Goal: Information Seeking & Learning: Check status

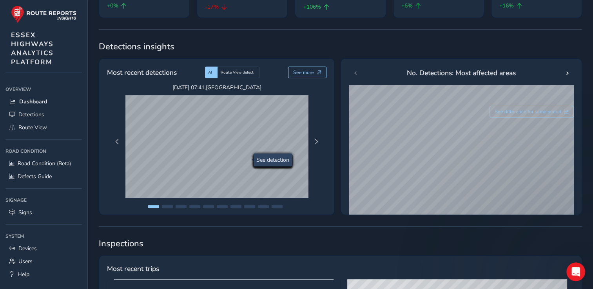
scroll to position [118, 0]
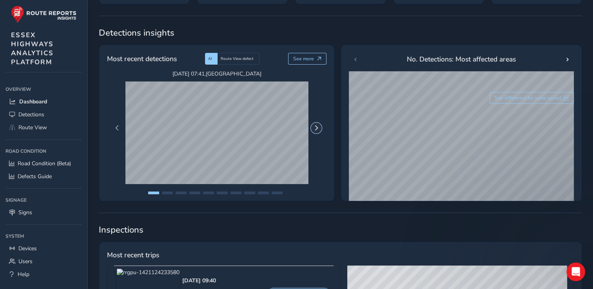
click at [315, 130] on span "Next Page" at bounding box center [316, 127] width 5 height 5
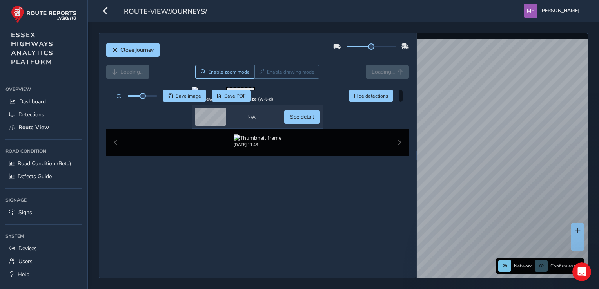
scroll to position [60, 0]
click at [314, 121] on span "See detail" at bounding box center [302, 116] width 24 height 7
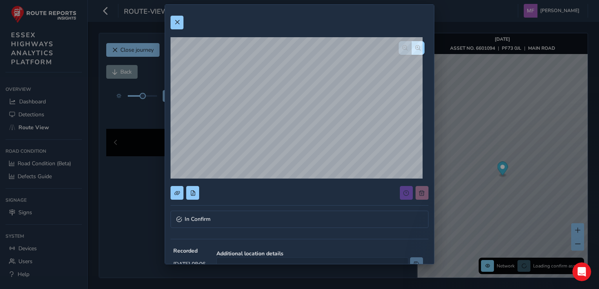
click at [136, 148] on div "In Confirm Recorded Jun 20 2025, 08:06 Additional location details Type Overgro…" at bounding box center [299, 144] width 599 height 289
click at [174, 24] on span at bounding box center [176, 22] width 5 height 5
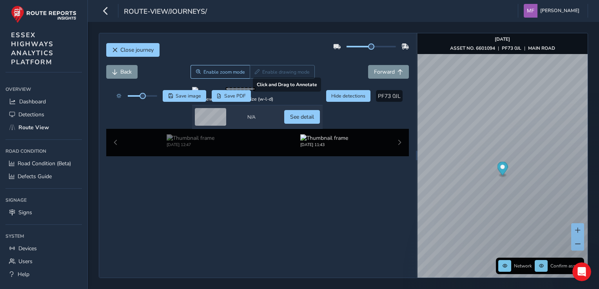
drag, startPoint x: 321, startPoint y: 131, endPoint x: 307, endPoint y: 167, distance: 39.0
click at [309, 93] on div at bounding box center [257, 90] width 131 height 6
drag, startPoint x: 338, startPoint y: 125, endPoint x: 320, endPoint y: 143, distance: 26.3
click at [321, 93] on div at bounding box center [257, 90] width 131 height 6
drag, startPoint x: 367, startPoint y: 45, endPoint x: 371, endPoint y: 45, distance: 4.3
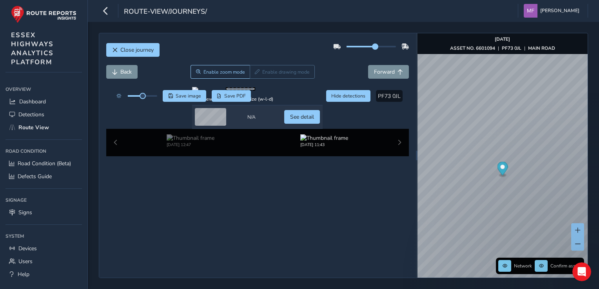
click at [372, 45] on span at bounding box center [375, 47] width 6 height 6
click at [381, 46] on div at bounding box center [371, 47] width 49 height 2
click at [369, 46] on span at bounding box center [366, 47] width 38 height 2
click at [372, 46] on span at bounding box center [375, 47] width 6 height 6
click at [376, 67] on button "Forward" at bounding box center [388, 72] width 41 height 14
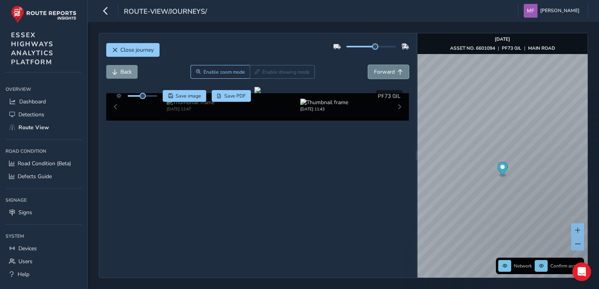
click at [376, 67] on button "Forward" at bounding box center [388, 72] width 41 height 14
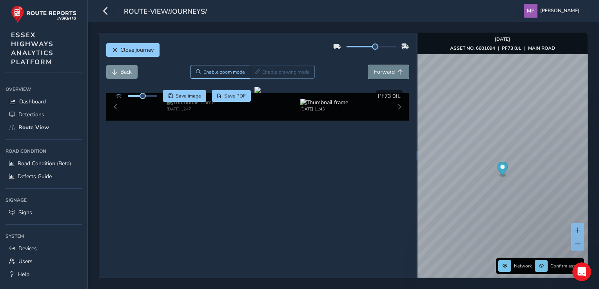
click at [376, 67] on button "Forward" at bounding box center [388, 72] width 41 height 14
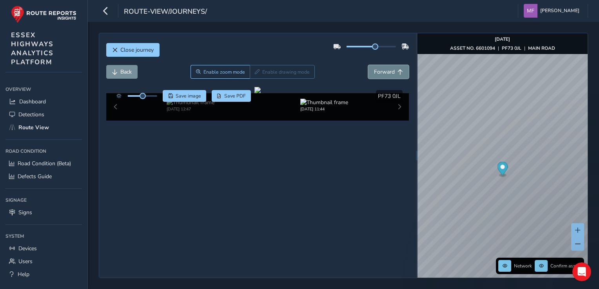
click at [376, 67] on button "Forward" at bounding box center [388, 72] width 41 height 14
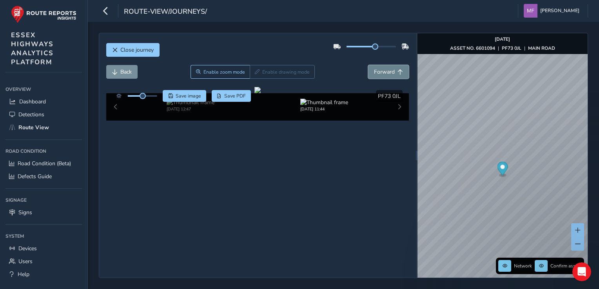
click at [376, 67] on button "Forward" at bounding box center [388, 72] width 41 height 14
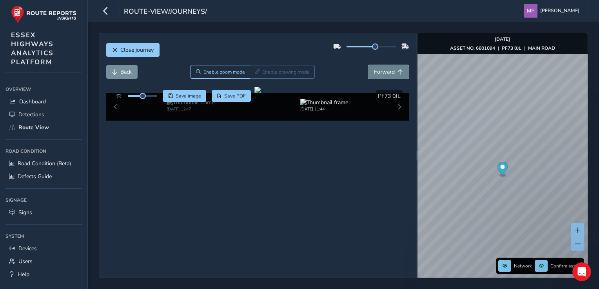
click at [376, 67] on button "Forward" at bounding box center [388, 72] width 41 height 14
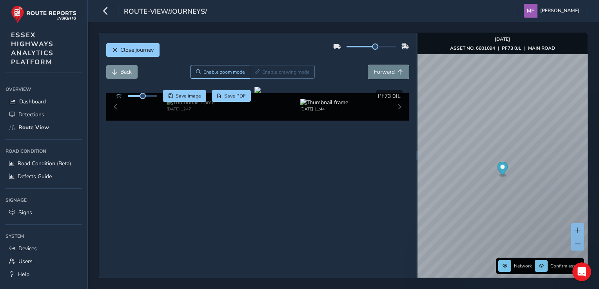
click at [376, 67] on button "Forward" at bounding box center [388, 72] width 41 height 14
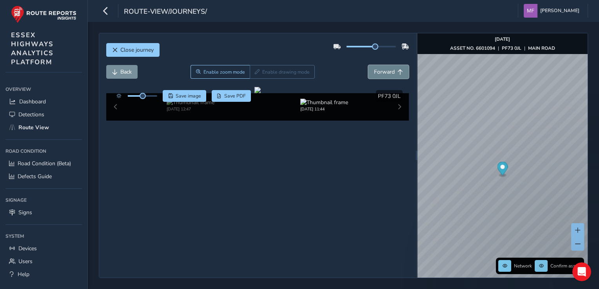
click at [376, 67] on button "Forward" at bounding box center [388, 72] width 41 height 14
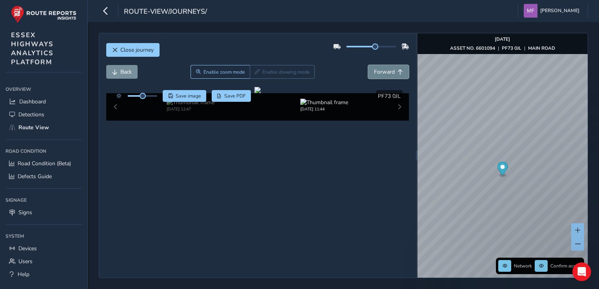
click at [376, 67] on button "Forward" at bounding box center [388, 72] width 41 height 14
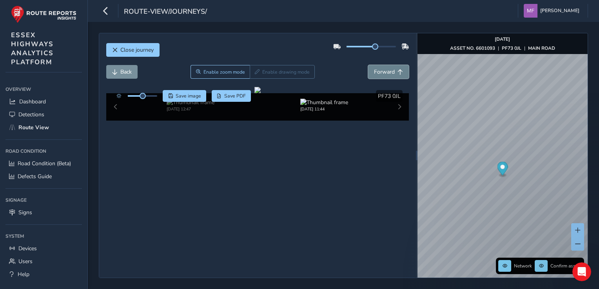
click at [376, 67] on button "Forward" at bounding box center [388, 72] width 41 height 14
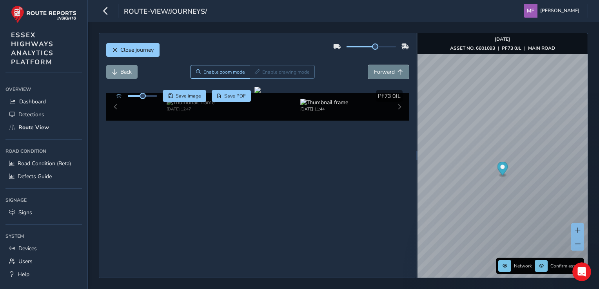
click at [376, 67] on button "Forward" at bounding box center [388, 72] width 41 height 14
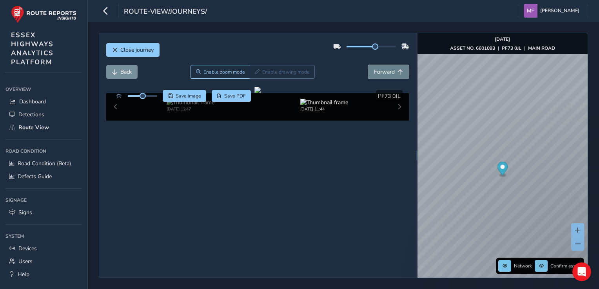
click at [376, 67] on button "Forward" at bounding box center [388, 72] width 41 height 14
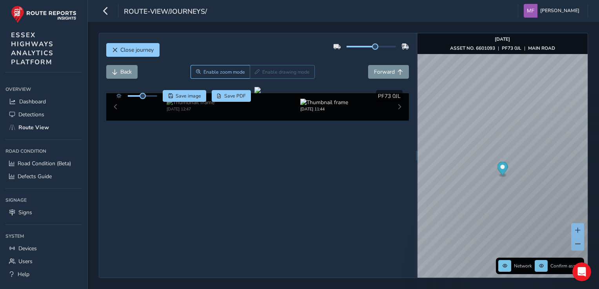
click at [383, 45] on div at bounding box center [371, 46] width 76 height 13
click at [388, 44] on div at bounding box center [371, 46] width 76 height 13
click at [387, 46] on div at bounding box center [371, 47] width 49 height 2
click at [388, 71] on span "Forward" at bounding box center [384, 71] width 21 height 7
click at [390, 69] on button "Forward" at bounding box center [388, 72] width 41 height 14
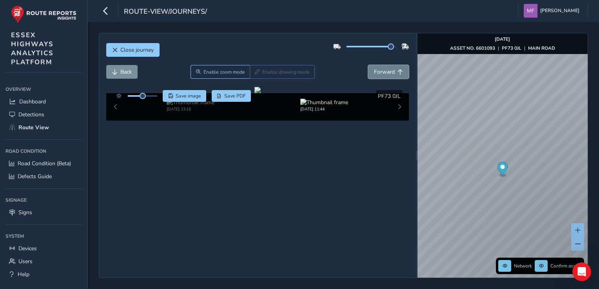
click at [390, 69] on button "Forward" at bounding box center [388, 72] width 41 height 14
click at [393, 62] on div "Close journey" at bounding box center [257, 52] width 303 height 25
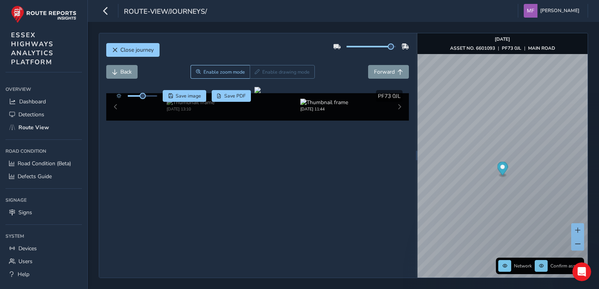
click at [393, 62] on div "Close journey" at bounding box center [257, 52] width 303 height 25
drag, startPoint x: 393, startPoint y: 62, endPoint x: 390, endPoint y: 73, distance: 11.7
click at [390, 73] on button "Forward" at bounding box center [388, 72] width 41 height 14
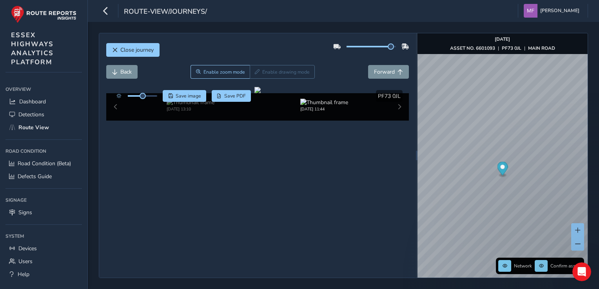
drag, startPoint x: 390, startPoint y: 73, endPoint x: 387, endPoint y: 64, distance: 9.8
click at [390, 73] on button "Forward" at bounding box center [388, 72] width 41 height 14
click at [385, 71] on span "Forward" at bounding box center [384, 71] width 21 height 7
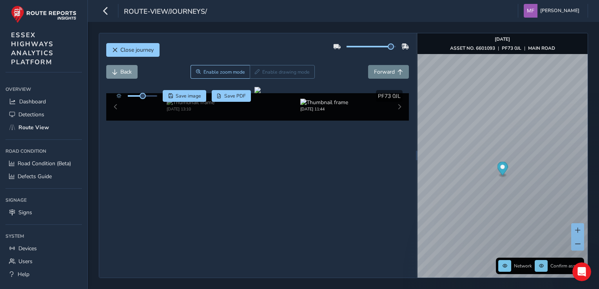
click at [385, 71] on span "Forward" at bounding box center [384, 71] width 21 height 7
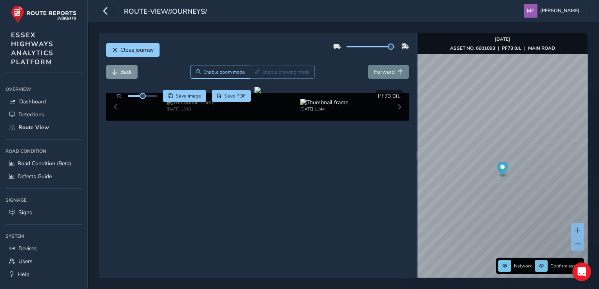
click at [385, 71] on span "Forward" at bounding box center [384, 71] width 21 height 7
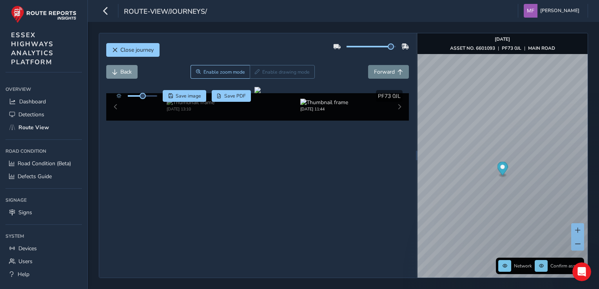
click at [385, 71] on span "Forward" at bounding box center [384, 71] width 21 height 7
drag, startPoint x: 385, startPoint y: 71, endPoint x: 385, endPoint y: 65, distance: 5.9
click at [385, 65] on button "Forward" at bounding box center [388, 72] width 41 height 14
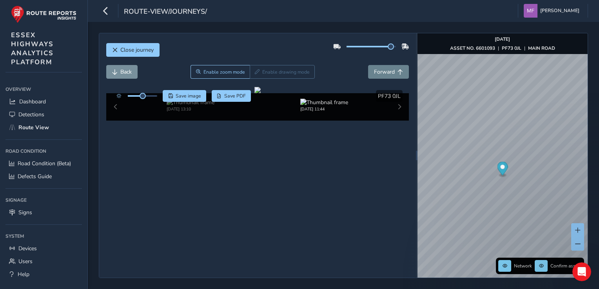
click at [385, 65] on button "Forward" at bounding box center [388, 72] width 41 height 14
click at [385, 64] on div "Close journey" at bounding box center [257, 52] width 303 height 25
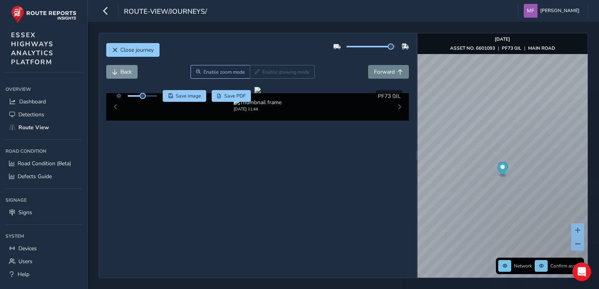
drag, startPoint x: 385, startPoint y: 64, endPoint x: 381, endPoint y: 70, distance: 7.2
click at [381, 70] on span "Forward" at bounding box center [384, 71] width 21 height 7
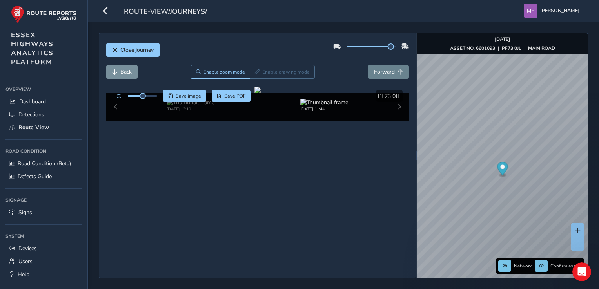
click at [375, 68] on span "Forward" at bounding box center [384, 71] width 21 height 7
click at [376, 70] on span "Forward" at bounding box center [384, 71] width 21 height 7
drag, startPoint x: 376, startPoint y: 70, endPoint x: 351, endPoint y: 57, distance: 28.6
click at [351, 57] on div "Close journey" at bounding box center [257, 52] width 303 height 25
click at [365, 46] on span at bounding box center [369, 47] width 44 height 2
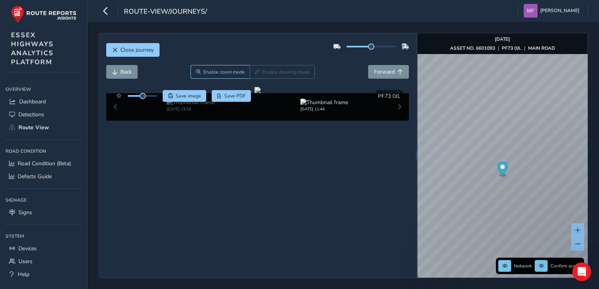
click at [347, 46] on span at bounding box center [359, 47] width 25 height 2
click at [341, 46] on div at bounding box center [371, 46] width 76 height 13
click at [381, 69] on span "Forward" at bounding box center [384, 71] width 21 height 7
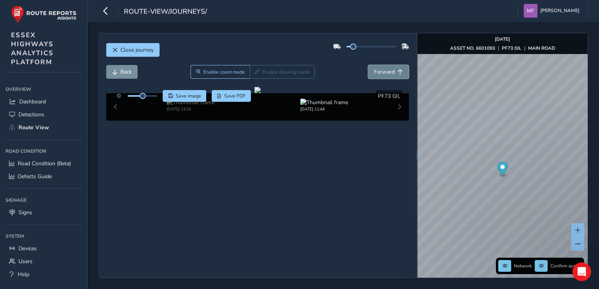
click at [381, 69] on span "Forward" at bounding box center [384, 71] width 21 height 7
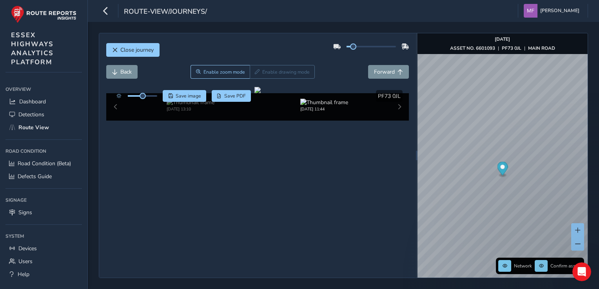
click at [367, 47] on div at bounding box center [371, 47] width 49 height 2
click at [114, 72] on span "Back" at bounding box center [114, 71] width 5 height 5
click at [141, 54] on button "Close journey" at bounding box center [132, 50] width 53 height 14
